Goal: Task Accomplishment & Management: Manage account settings

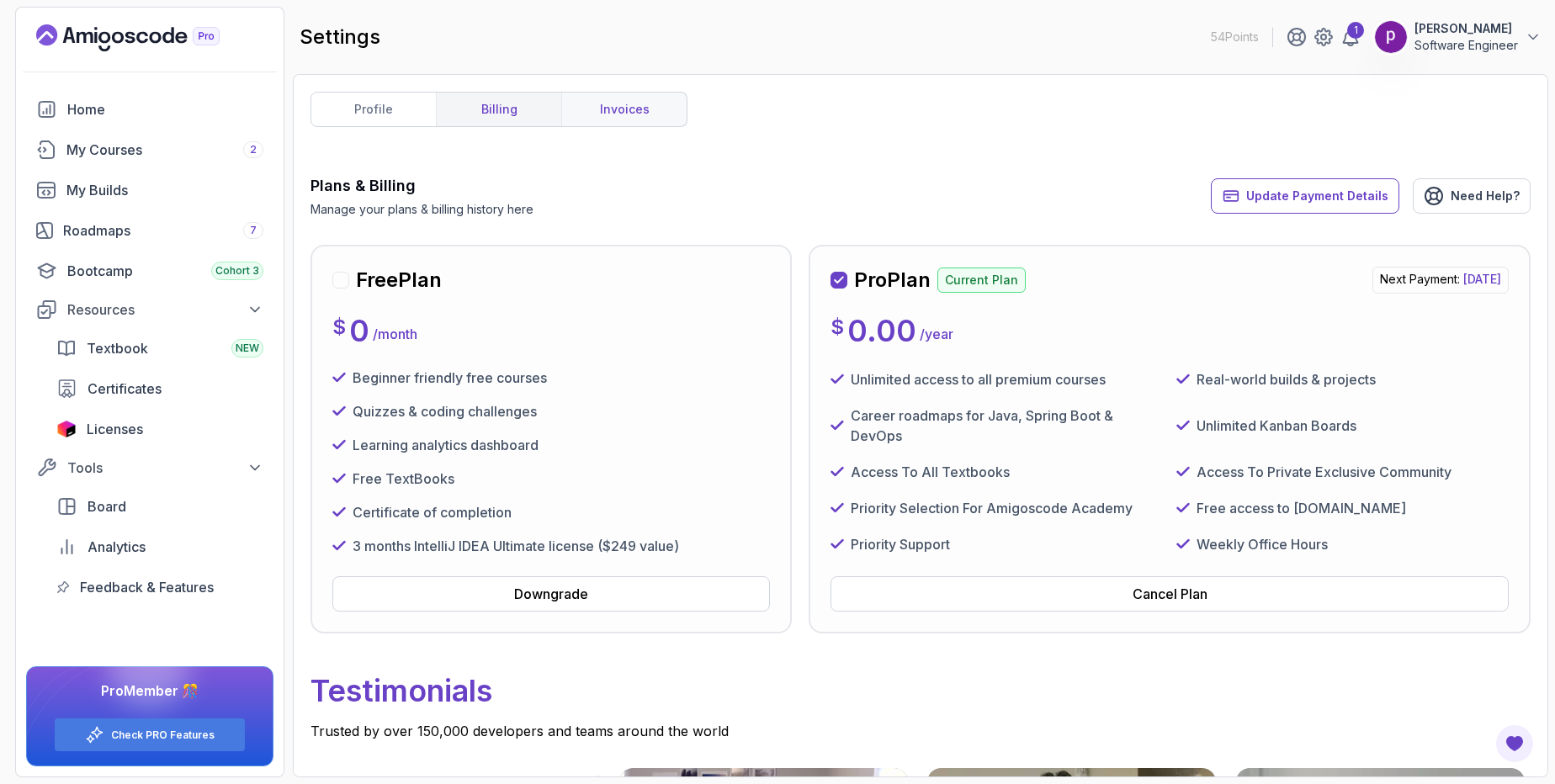
click at [592, 111] on link "invoices" at bounding box center [624, 109] width 125 height 34
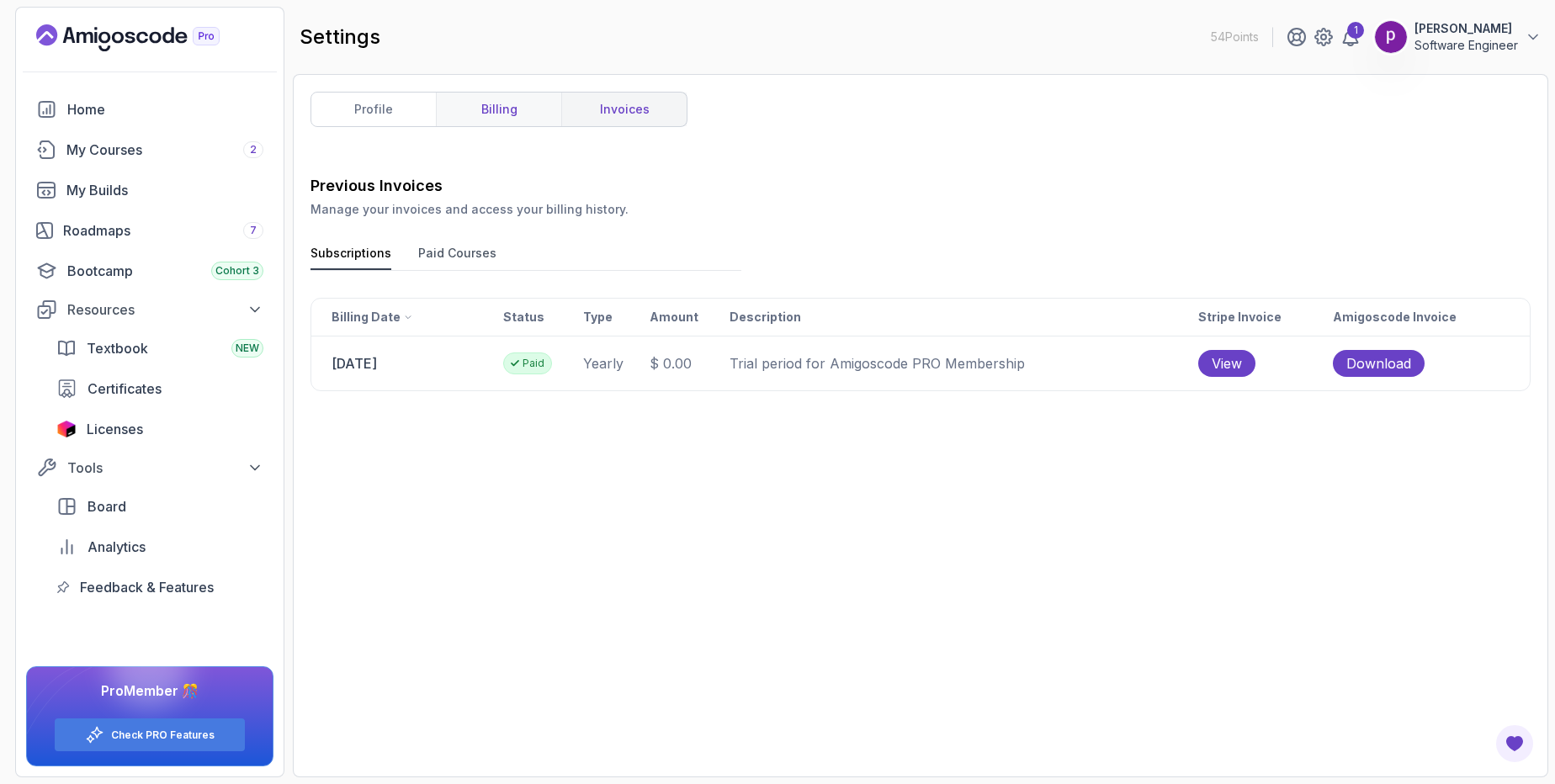
click at [492, 116] on link "billing" at bounding box center [498, 109] width 125 height 34
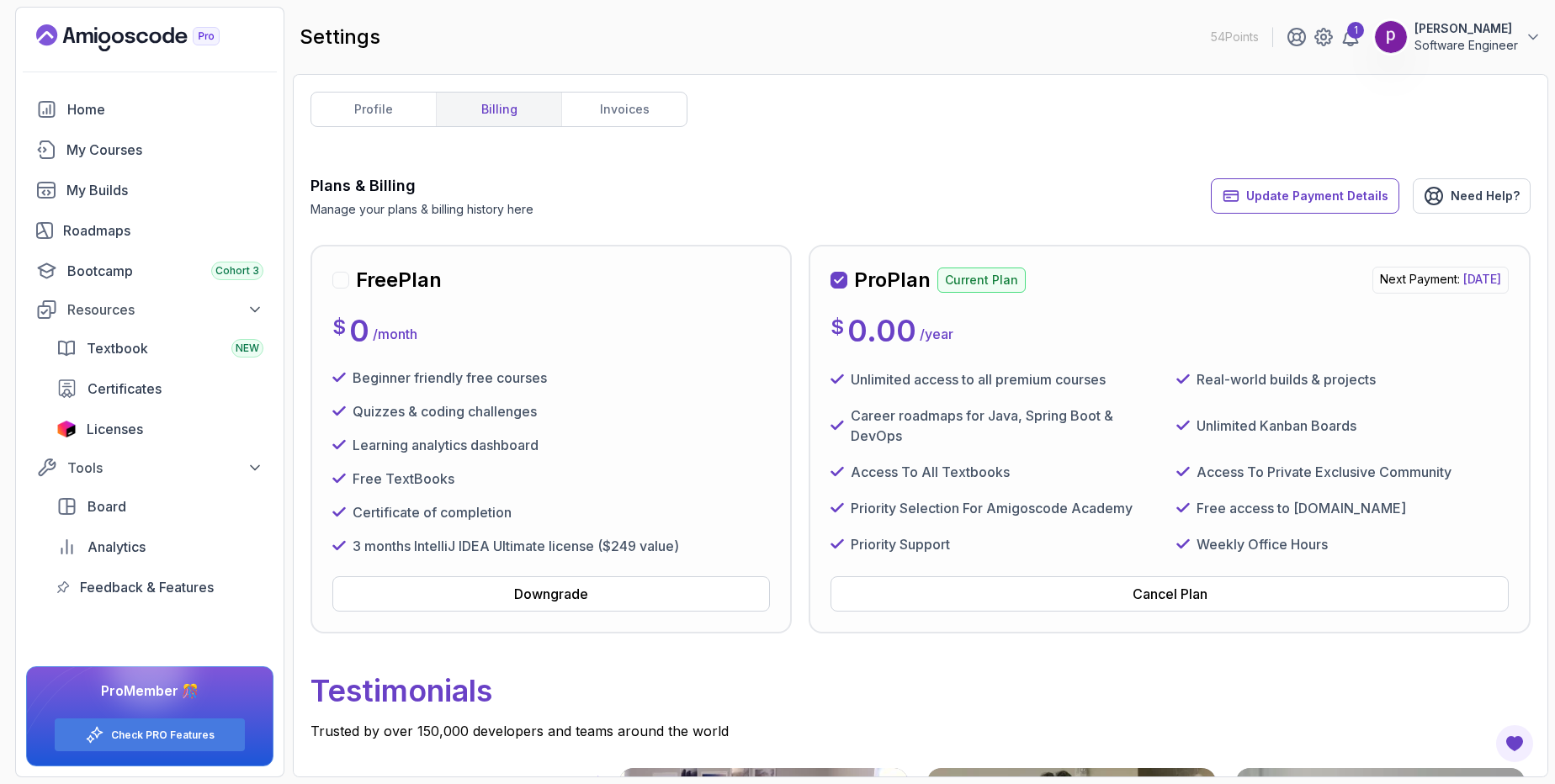
scroll to position [83, 0]
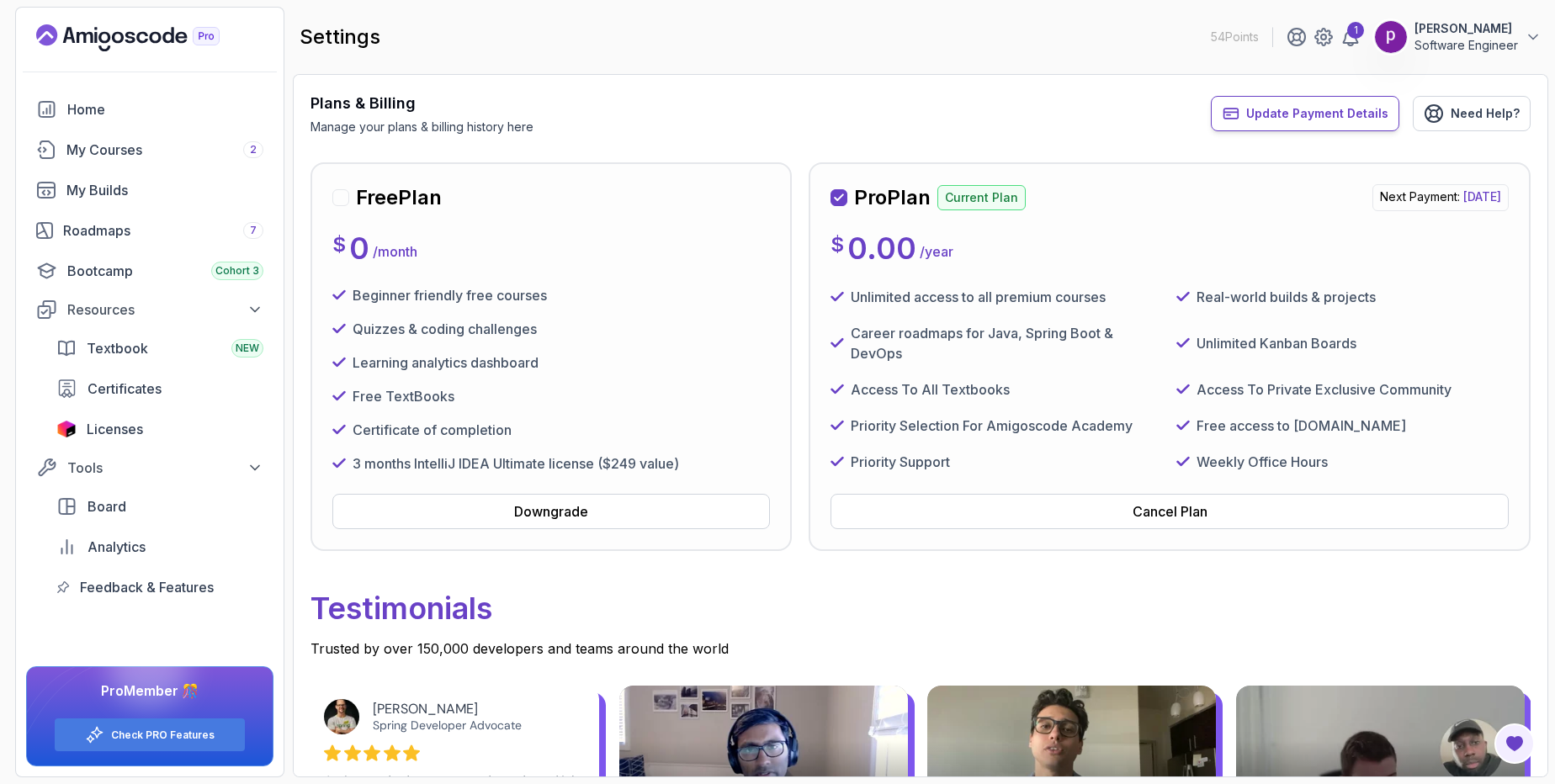
click at [1317, 119] on span "Update Payment Details" at bounding box center [1318, 113] width 143 height 17
